Goal: Check status: Check status

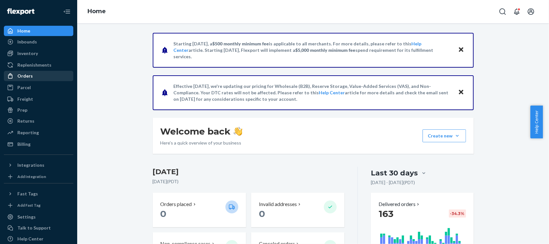
click at [29, 78] on div "Orders" at bounding box center [24, 76] width 15 height 6
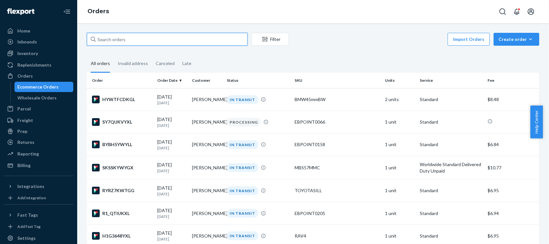
click at [140, 45] on input "text" at bounding box center [167, 39] width 161 height 13
paste input "[PERSON_NAME]"
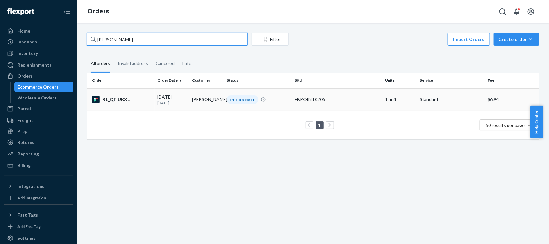
type input "[PERSON_NAME]"
click at [209, 95] on td "[PERSON_NAME]" at bounding box center [206, 99] width 35 height 23
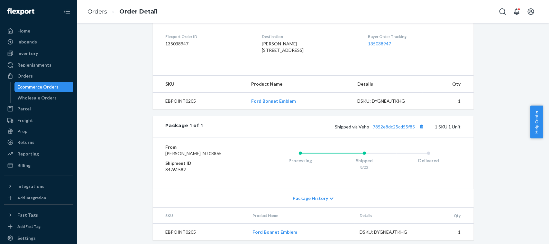
scroll to position [159, 0]
click at [418, 130] on button "Copy tracking number" at bounding box center [422, 126] width 8 height 8
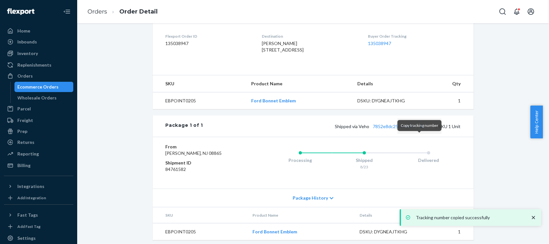
click at [421, 130] on button "Copy tracking number" at bounding box center [422, 126] width 8 height 8
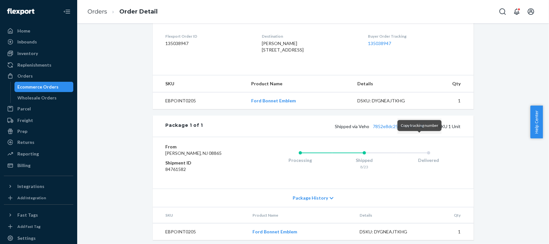
click at [422, 130] on button "Copy tracking number" at bounding box center [422, 126] width 8 height 8
click at [58, 83] on div "Ecommerce Orders" at bounding box center [44, 86] width 58 height 9
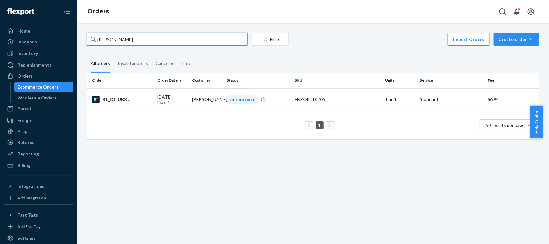
click at [113, 43] on input "[PERSON_NAME]" at bounding box center [167, 39] width 161 height 13
